Goal: Book appointment/travel/reservation

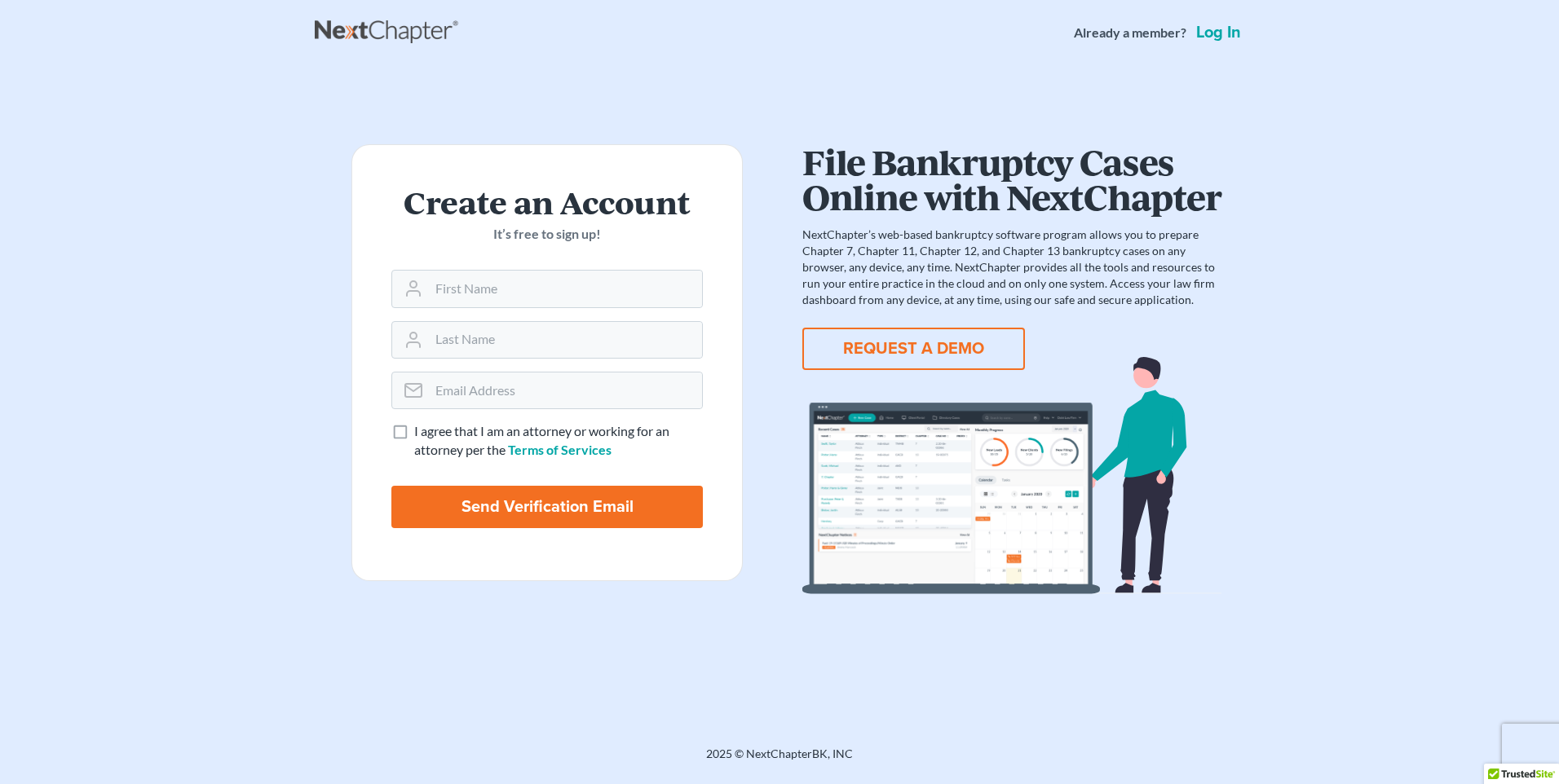
click at [935, 355] on button "REQUEST A DEMO" at bounding box center [913, 348] width 222 height 42
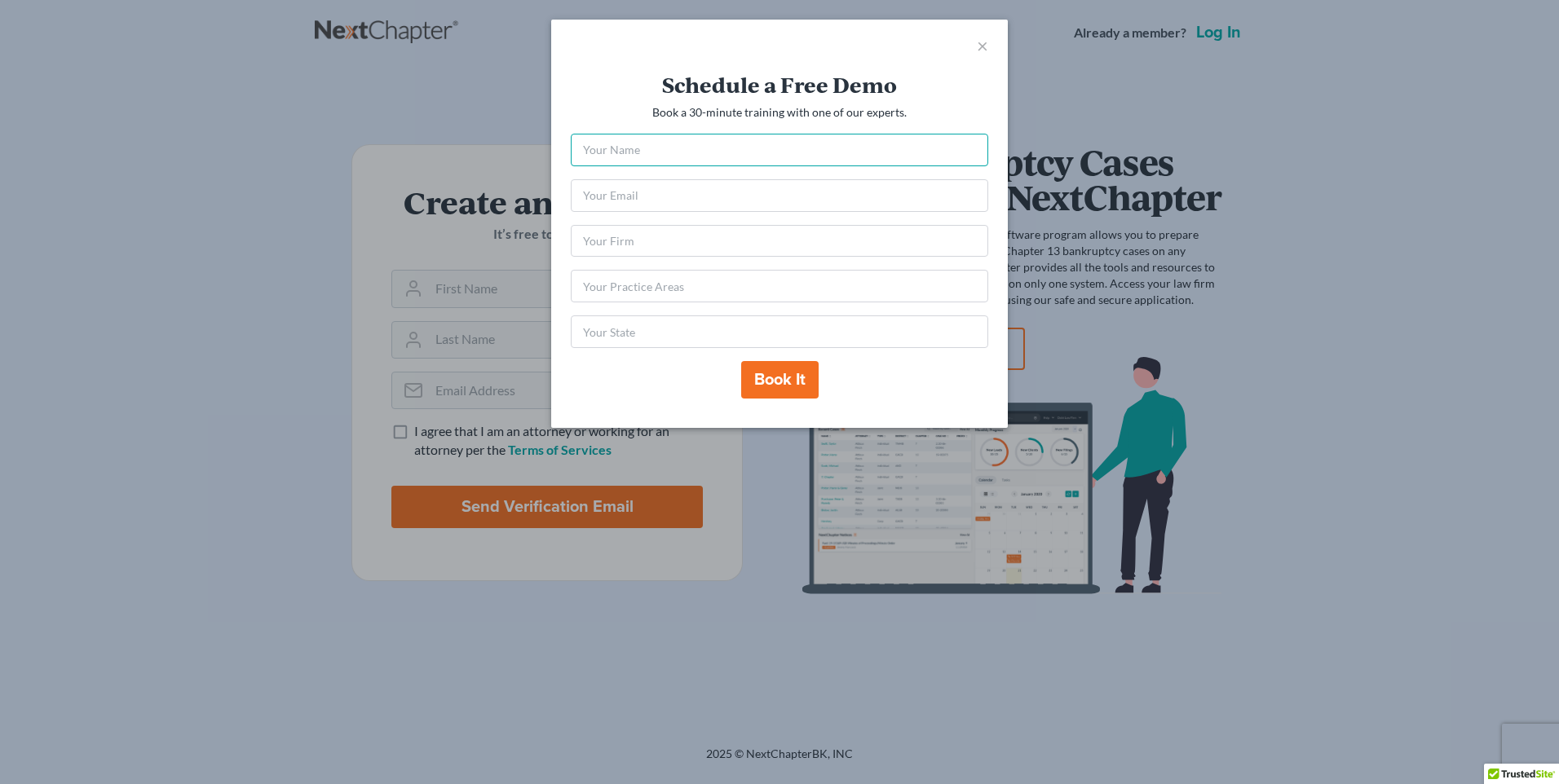
click at [688, 152] on input "text" at bounding box center [779, 150] width 418 height 33
type input "Maleah frances durham"
type input "[PERSON_NAME][EMAIL_ADDRESS][DOMAIN_NAME]"
type input "AL"
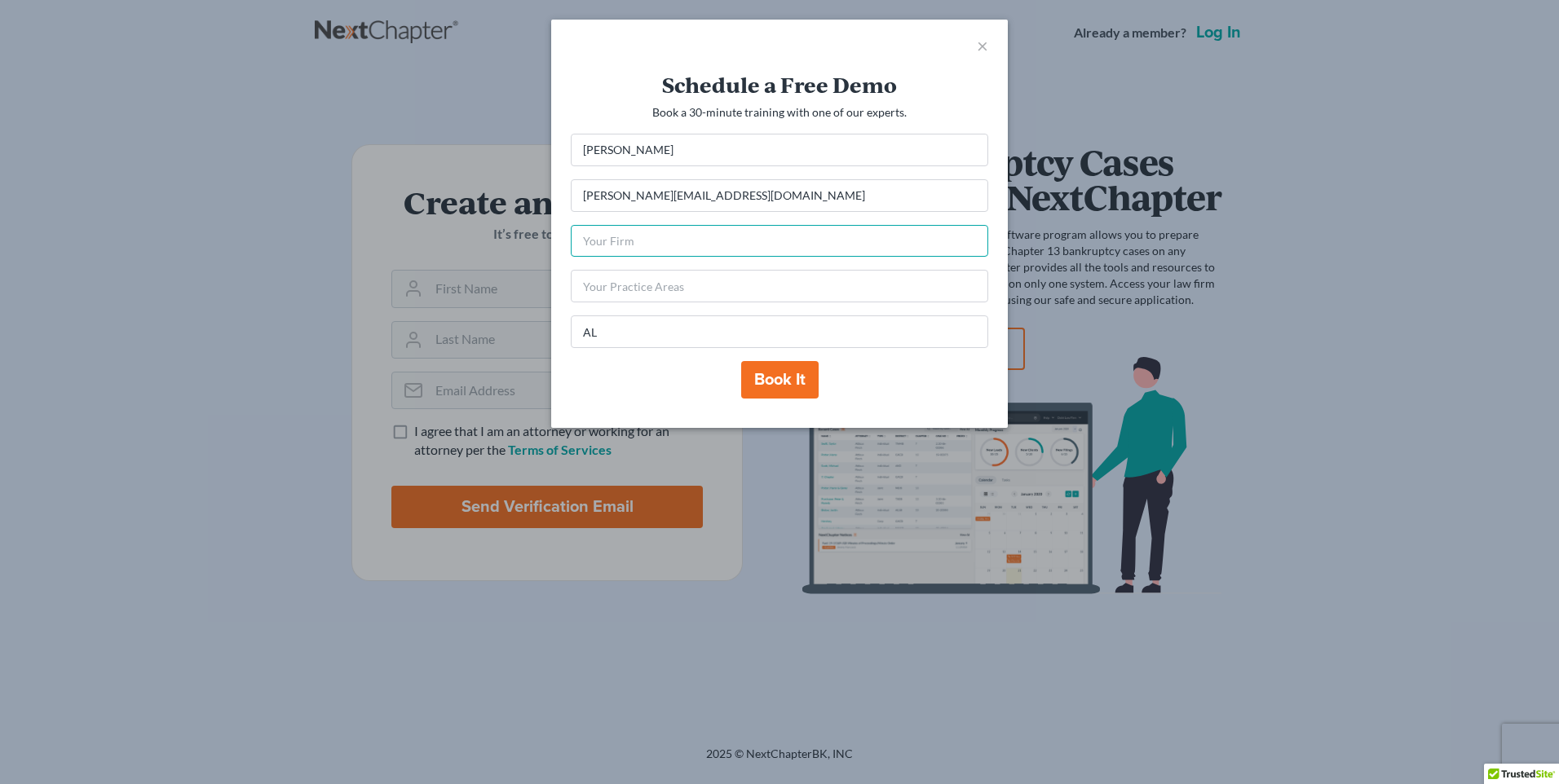
click at [762, 252] on input "text" at bounding box center [779, 241] width 418 height 33
type input "Crumbley Blackwell Price"
type input "G"
type input "F"
type input "All"
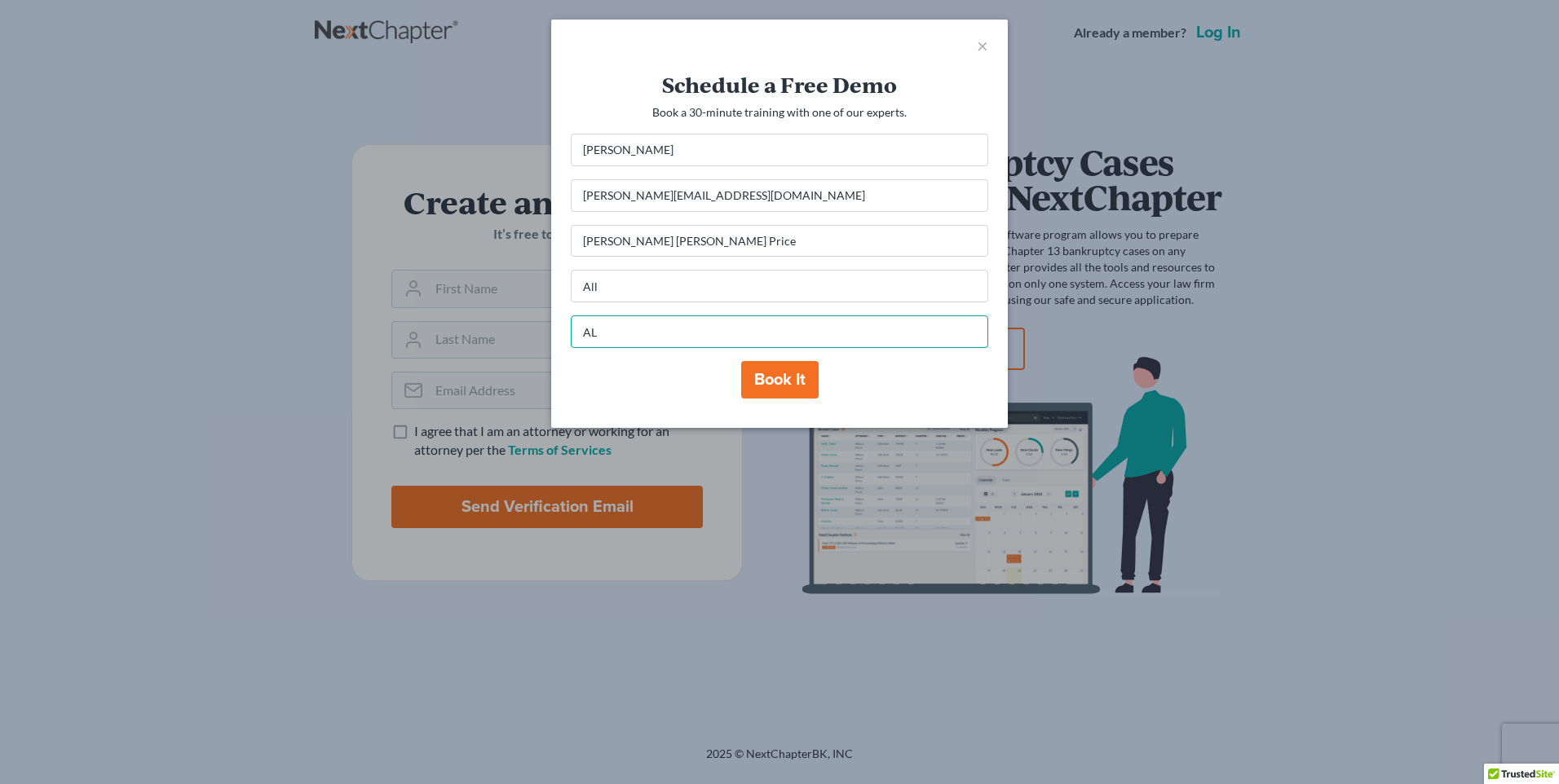
click at [628, 338] on input "AL" at bounding box center [779, 332] width 418 height 33
type input "A"
type input "AL"
click at [927, 387] on div "Book it" at bounding box center [779, 380] width 418 height 38
click at [772, 374] on button "Book it" at bounding box center [780, 380] width 77 height 38
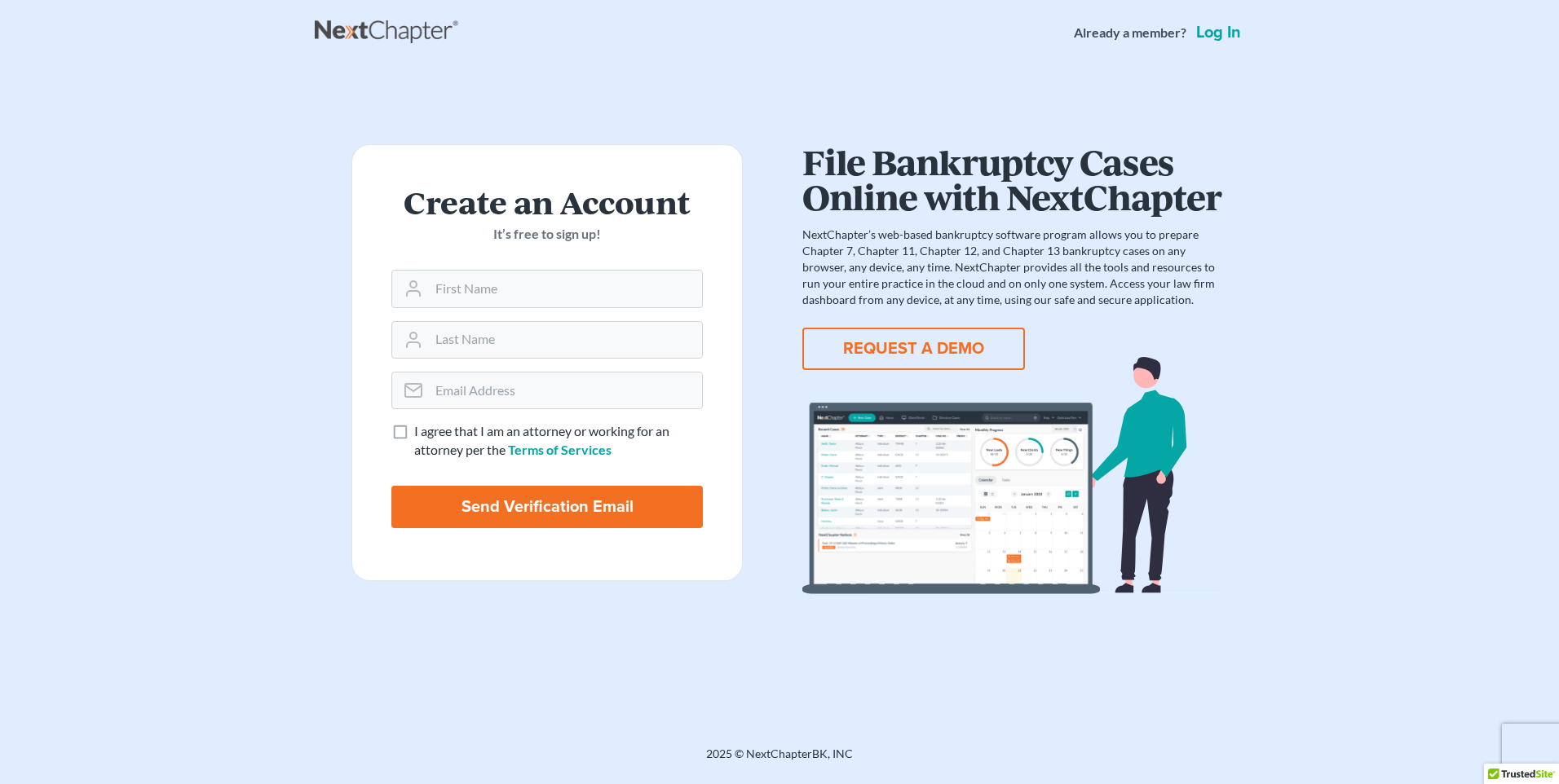
click at [934, 357] on button "REQUEST A DEMO" at bounding box center [913, 348] width 222 height 42
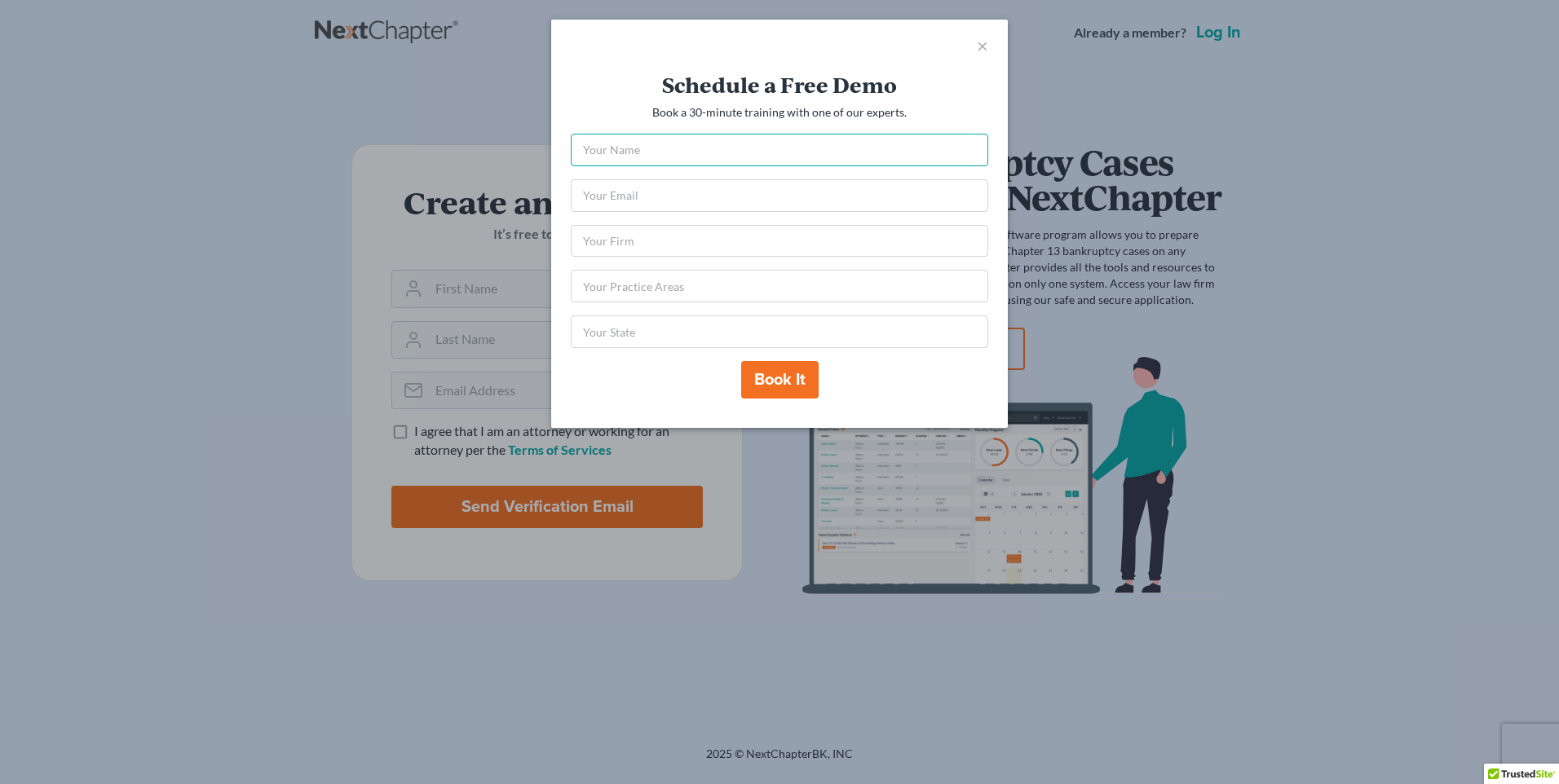
click at [666, 155] on input "text" at bounding box center [779, 150] width 418 height 33
type input "Maleah Durham"
type input "maleah@crumbleylaw.com"
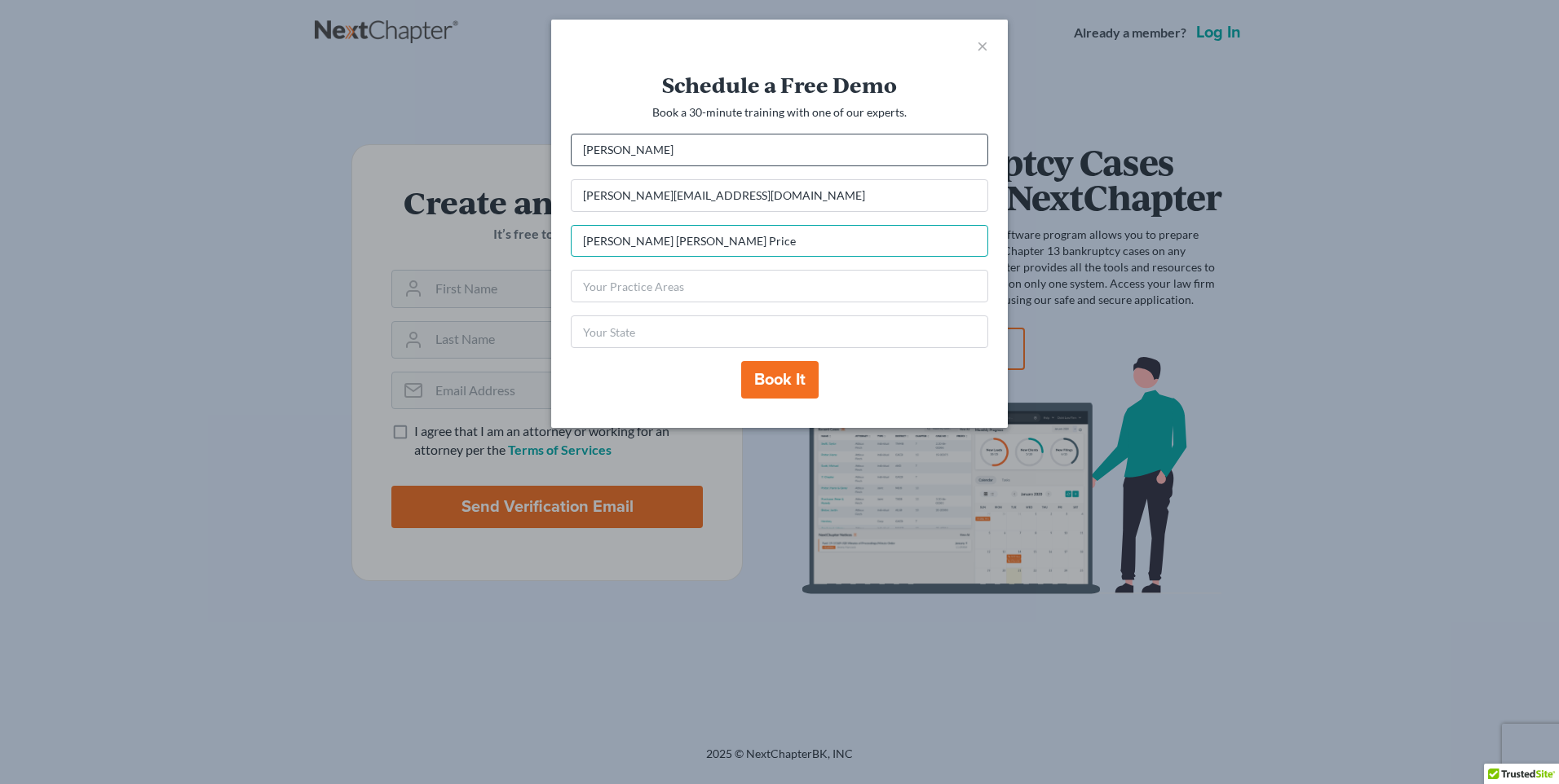
type input "Crumbley Blackwell Price"
type input "All"
type input "AL"
click at [903, 414] on div "Schedule a Free Demo Book a 30-minute training with one of our experts. Maleah …" at bounding box center [779, 250] width 456 height 357
click at [758, 376] on button "Book it" at bounding box center [780, 380] width 77 height 38
